Goal: Task Accomplishment & Management: Use online tool/utility

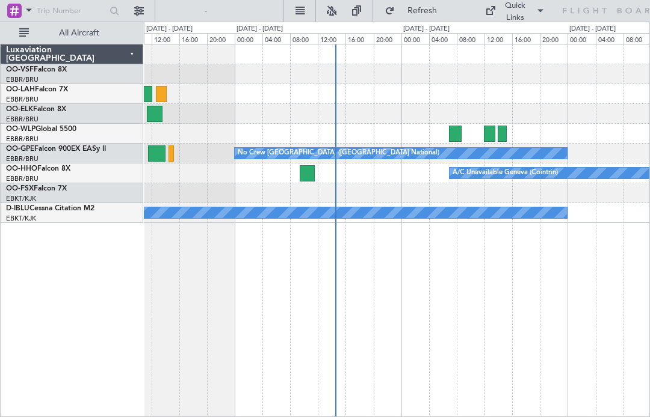
click at [424, 155] on div "No Crew [GEOGRAPHIC_DATA] ([GEOGRAPHIC_DATA] National)" at bounding box center [401, 153] width 332 height 11
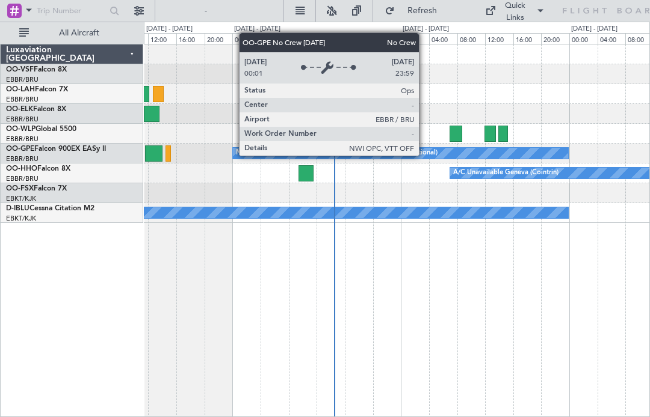
click at [457, 139] on div at bounding box center [455, 134] width 13 height 16
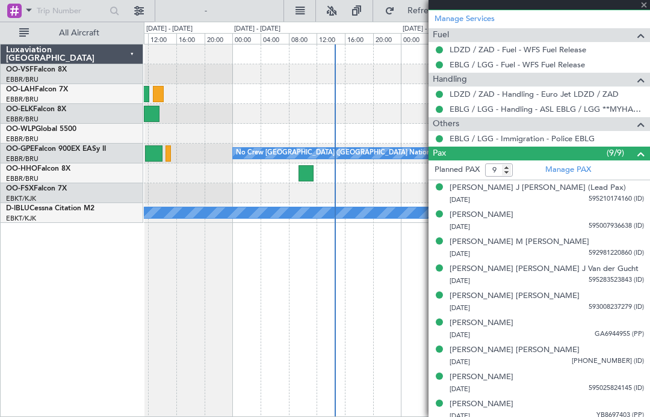
scroll to position [393, 0]
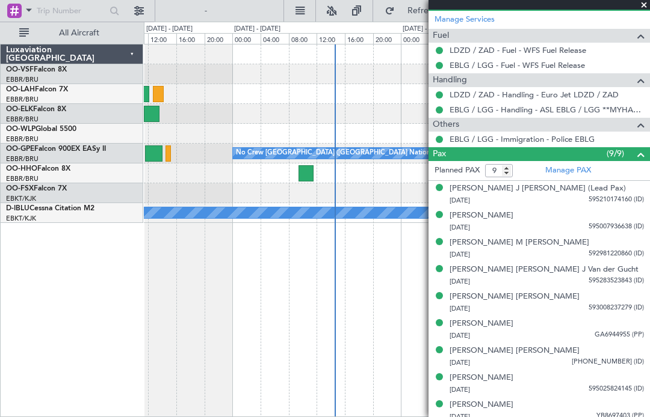
click at [643, 7] on span at bounding box center [644, 5] width 12 height 11
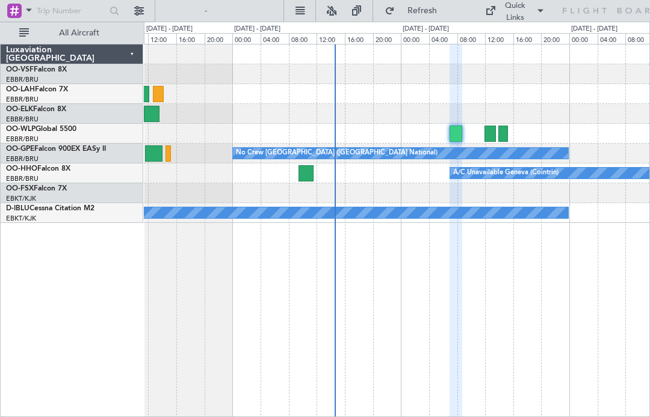
type input "0"
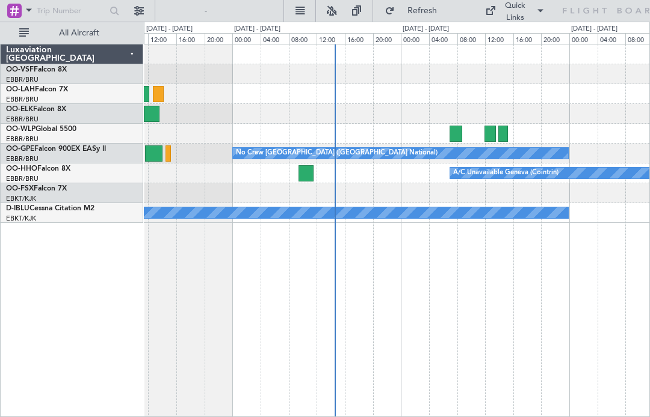
click at [484, 130] on div at bounding box center [489, 134] width 11 height 16
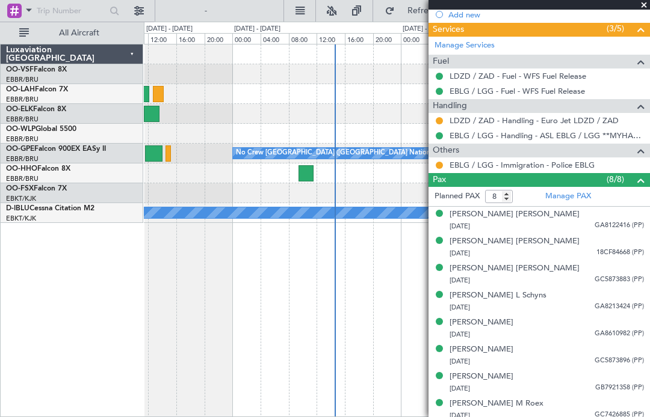
scroll to position [366, 0]
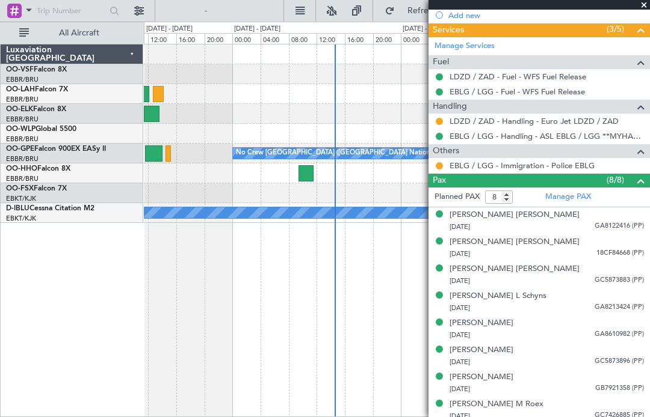
click at [644, 7] on span at bounding box center [644, 5] width 12 height 11
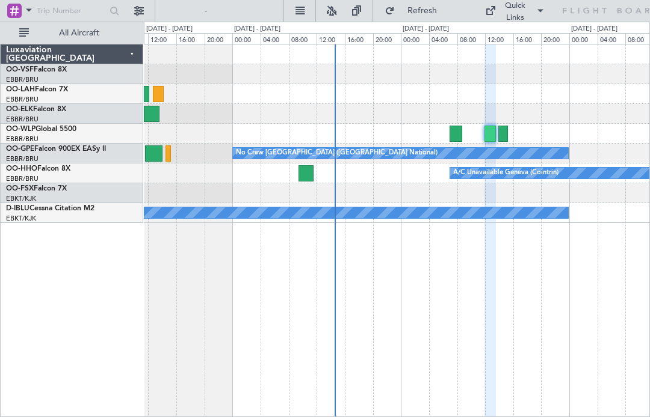
type input "0"
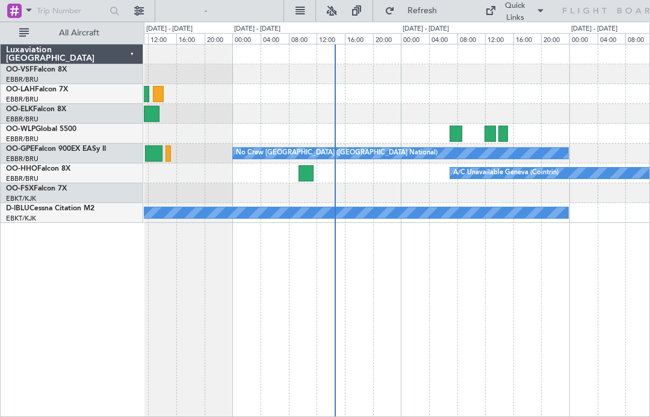
scroll to position [0, 0]
click at [511, 140] on div at bounding box center [396, 134] width 505 height 20
click at [498, 133] on div at bounding box center [502, 134] width 9 height 16
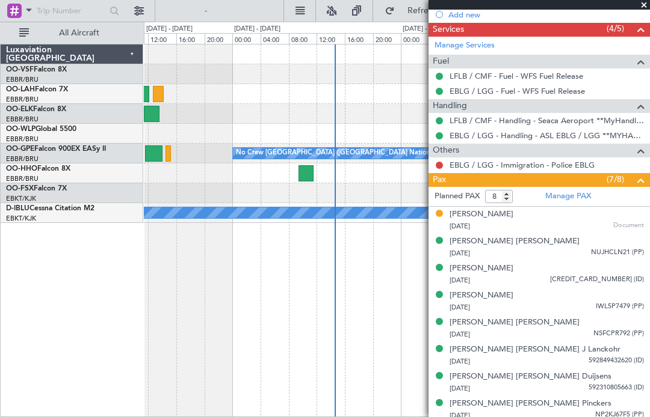
scroll to position [381, 0]
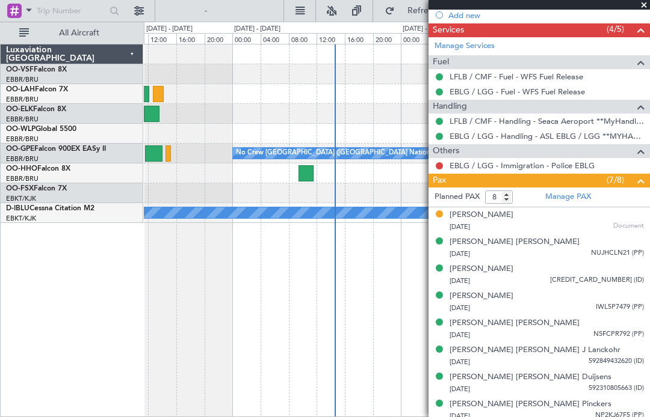
click at [633, 7] on div at bounding box center [538, 5] width 221 height 10
click at [643, 6] on span at bounding box center [644, 5] width 12 height 11
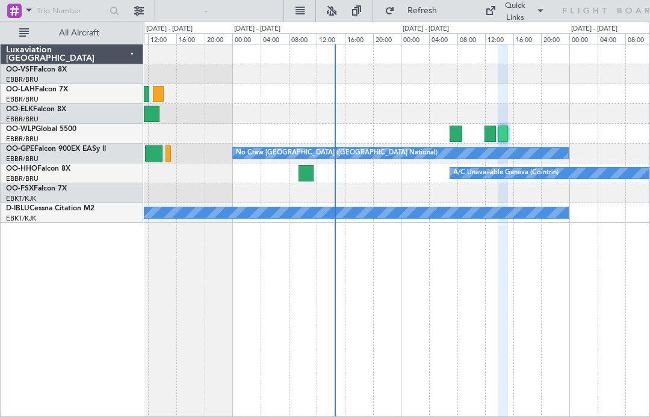
type input "0"
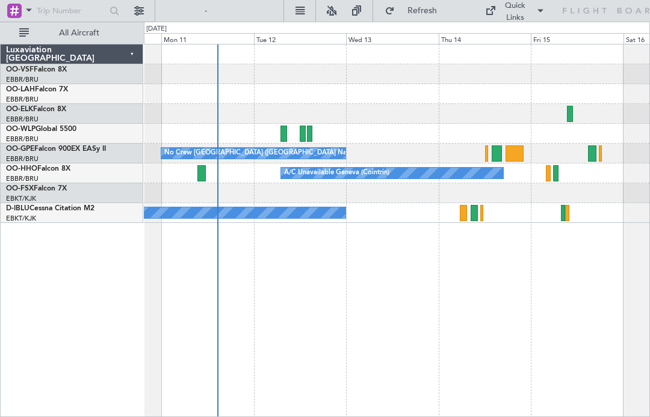
click at [493, 152] on div at bounding box center [496, 154] width 10 height 16
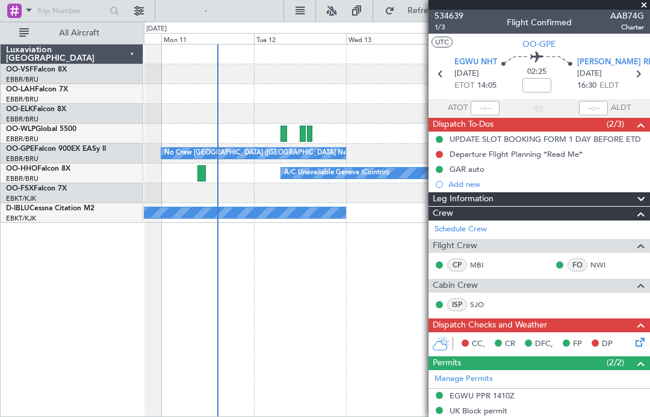
click at [643, 5] on span at bounding box center [644, 5] width 12 height 11
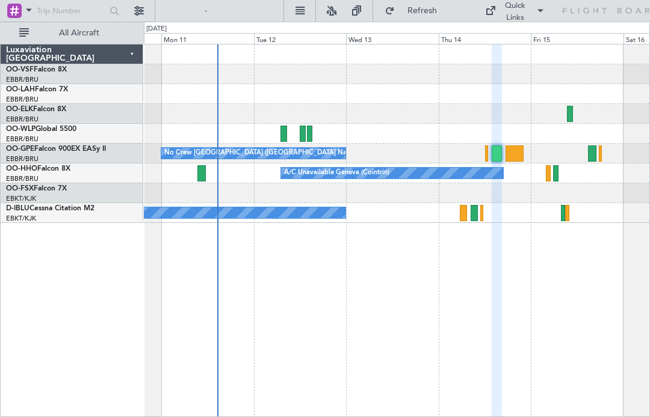
type input "0"
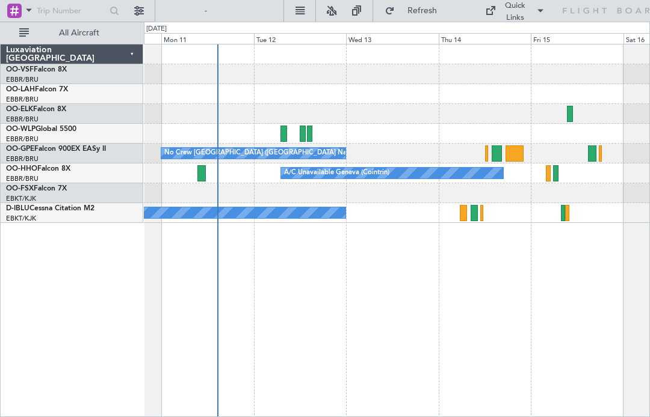
click at [567, 118] on div at bounding box center [570, 114] width 7 height 16
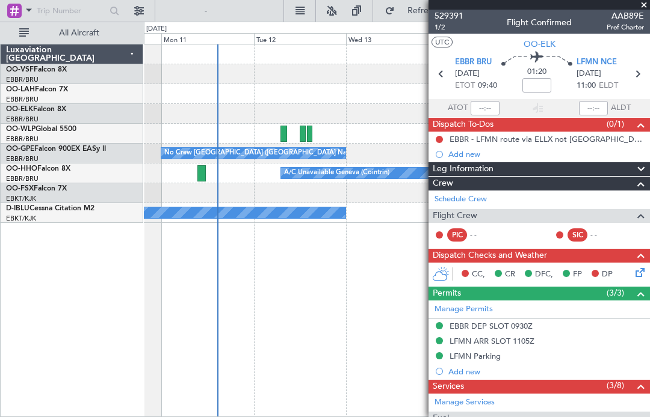
click at [642, 4] on span at bounding box center [644, 5] width 12 height 11
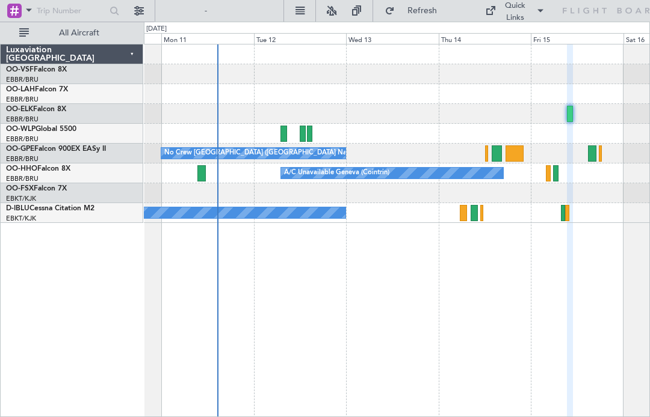
type input "0"
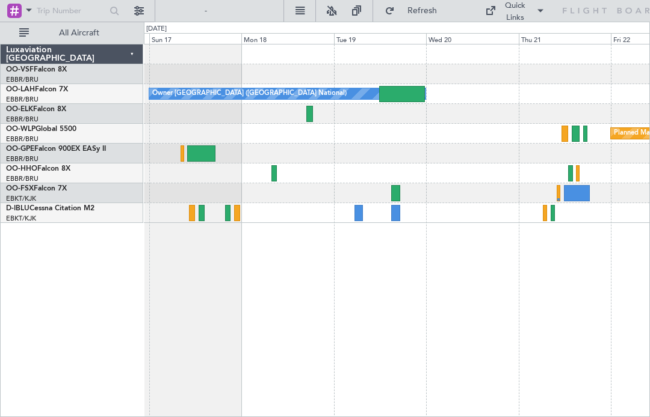
click at [398, 93] on div at bounding box center [402, 94] width 46 height 16
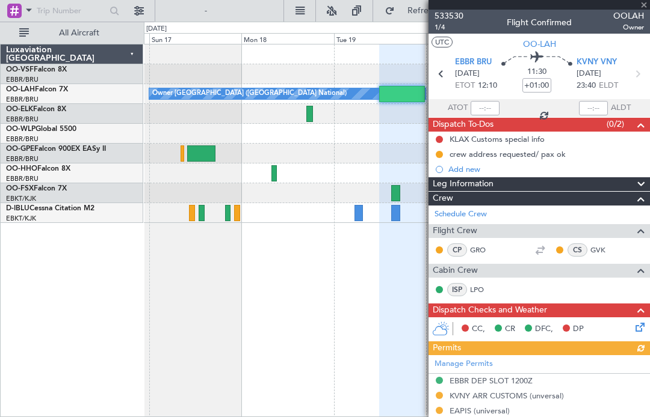
click at [633, 4] on div at bounding box center [538, 5] width 221 height 10
click at [634, 13] on span "OOLAH" at bounding box center [628, 16] width 31 height 13
click at [639, 8] on span at bounding box center [644, 5] width 12 height 11
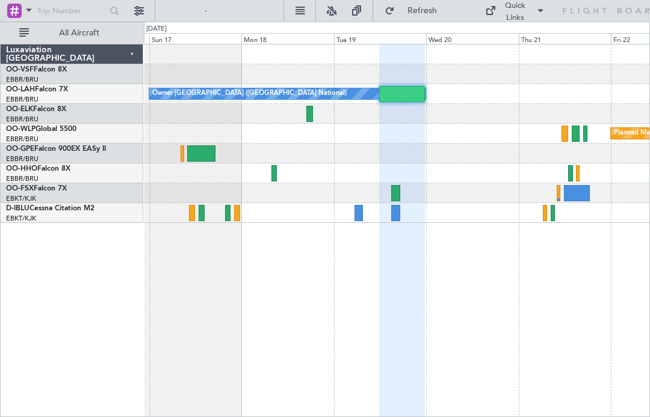
type input "0"
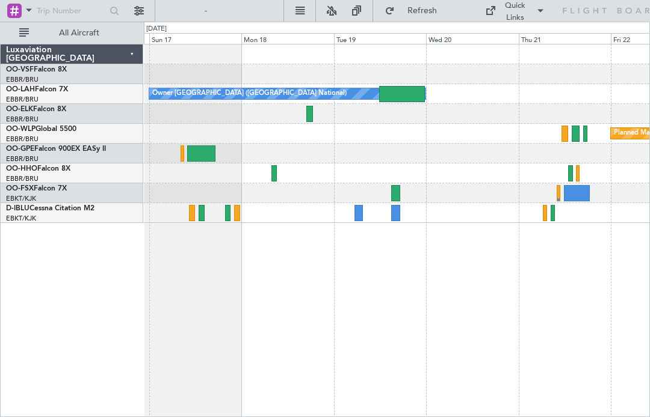
click at [574, 192] on div at bounding box center [577, 193] width 26 height 16
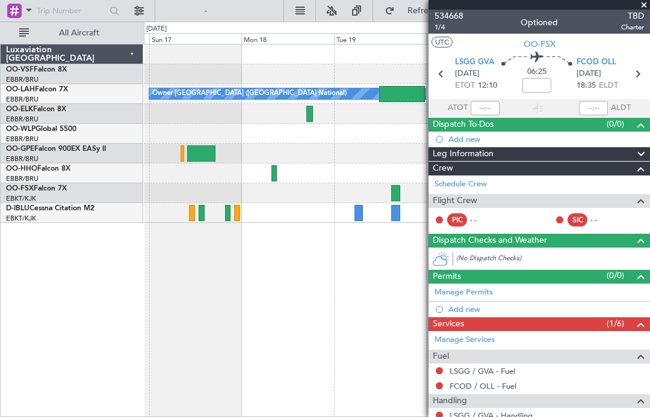
click at [645, 8] on span at bounding box center [644, 5] width 12 height 11
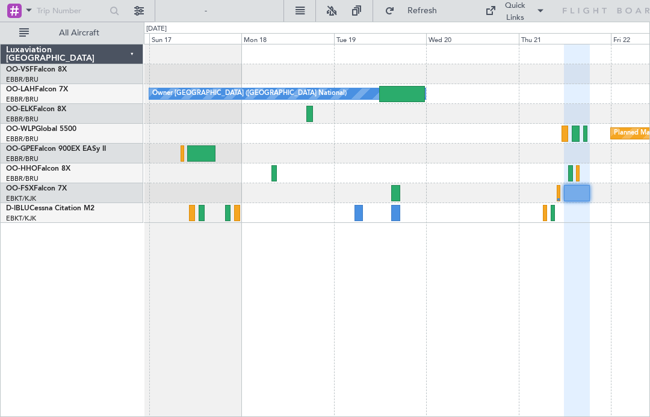
type input "0"
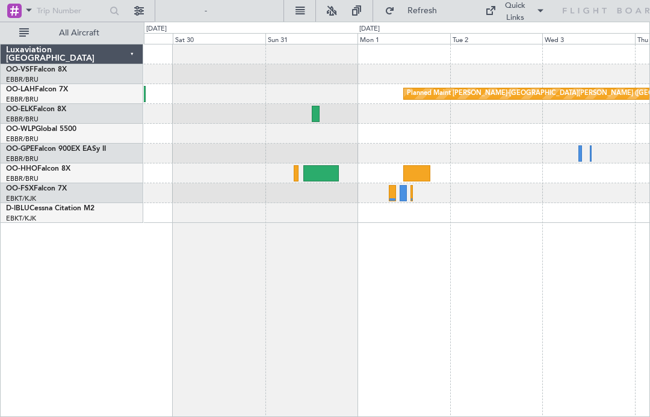
click at [404, 194] on div at bounding box center [402, 193] width 7 height 16
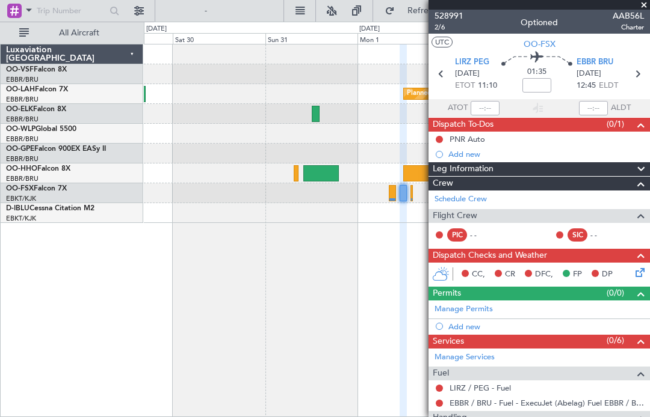
click at [641, 8] on span at bounding box center [644, 5] width 12 height 11
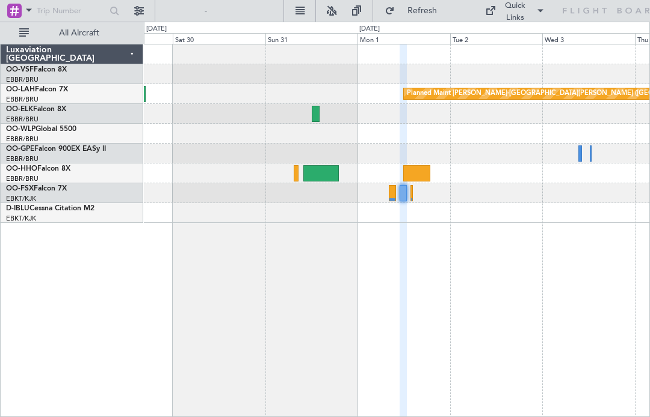
type input "0"
click at [401, 188] on div at bounding box center [402, 193] width 7 height 16
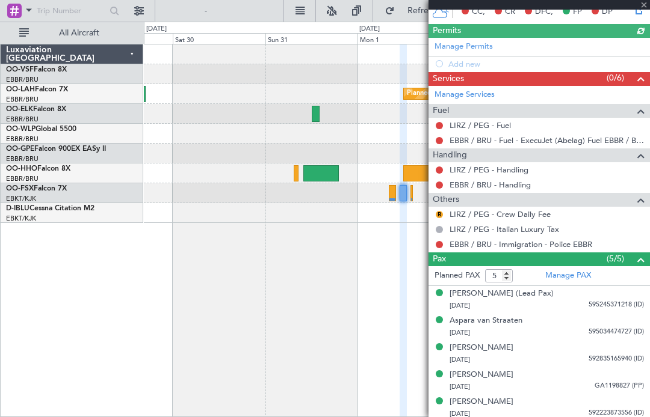
scroll to position [262, 0]
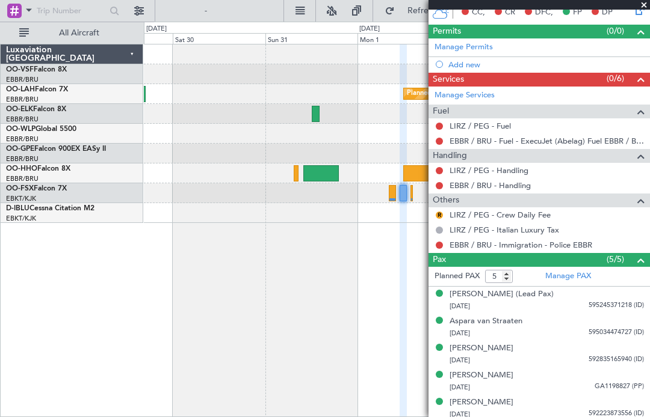
click at [412, 190] on div at bounding box center [411, 193] width 3 height 16
type input "0"
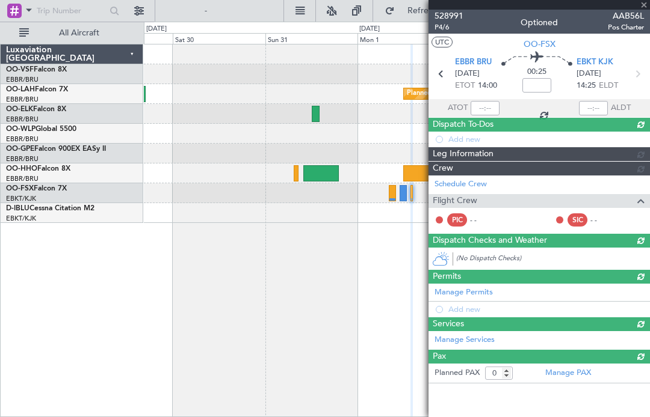
scroll to position [0, 0]
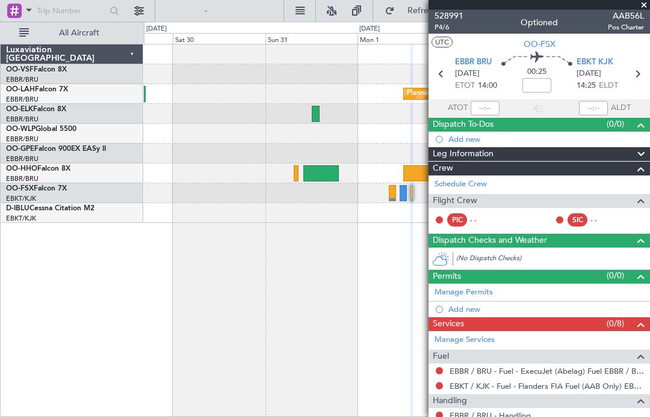
click at [646, 8] on span at bounding box center [644, 5] width 12 height 11
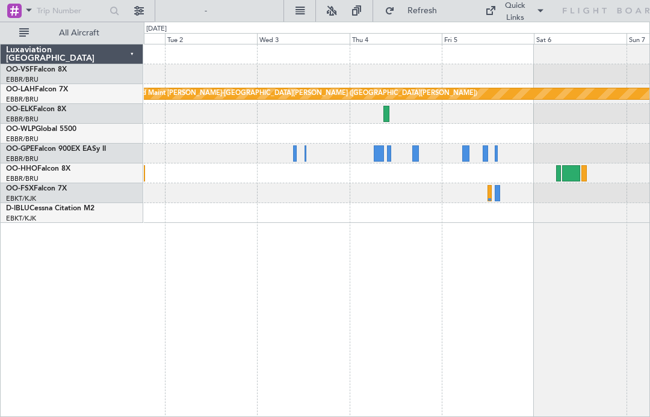
click at [497, 194] on div at bounding box center [496, 193] width 5 height 16
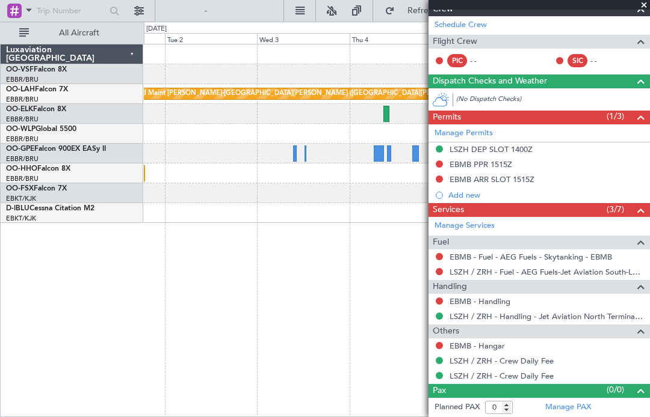
scroll to position [173, 0]
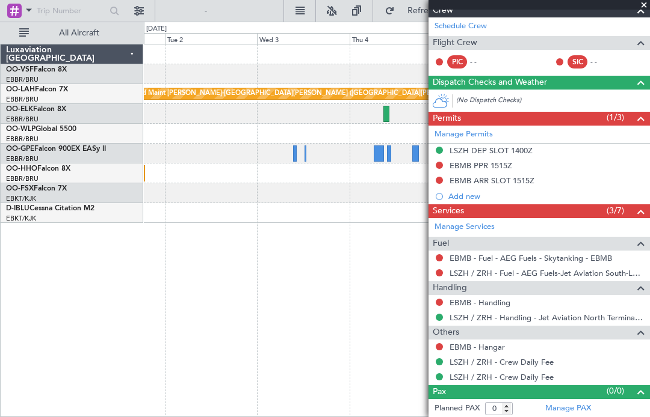
click at [633, 14] on span at bounding box center [640, 11] width 14 height 14
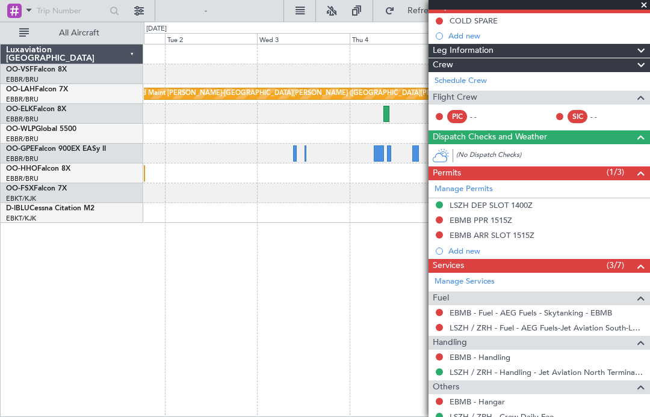
scroll to position [116, 0]
